Goal: Navigation & Orientation: Go to known website

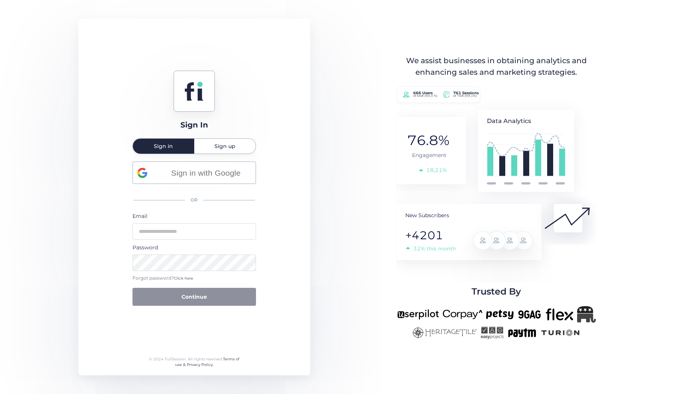
click at [235, 145] on span "Sign up" at bounding box center [224, 146] width 21 height 5
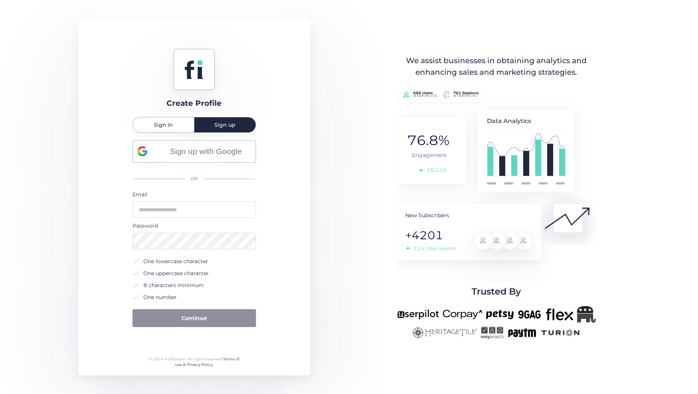
click at [169, 131] on span "Sign in" at bounding box center [163, 124] width 19 height 15
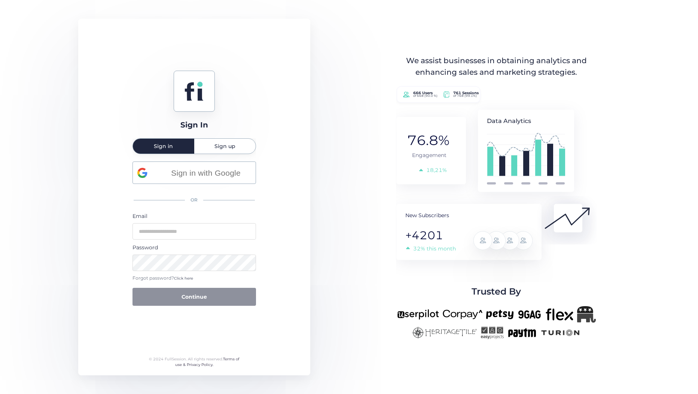
drag, startPoint x: 630, startPoint y: 22, endPoint x: 617, endPoint y: 30, distance: 15.0
